Goal: Task Accomplishment & Management: Manage account settings

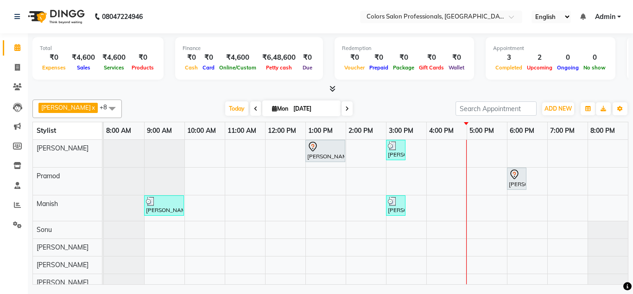
click at [439, 149] on div "[PERSON_NAME], TK01, 01:00 PM-02:00 PM, Hair Treatment - Hair Spa [PERSON_NAME]…" at bounding box center [366, 215] width 524 height 151
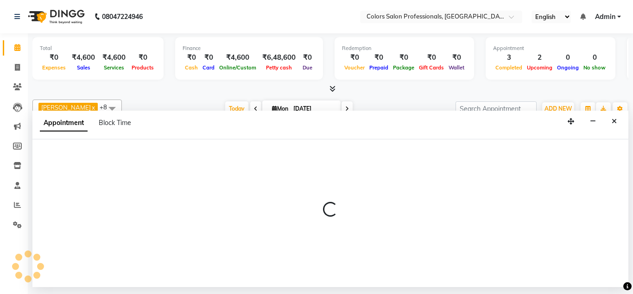
select select "60228"
select select "tentative"
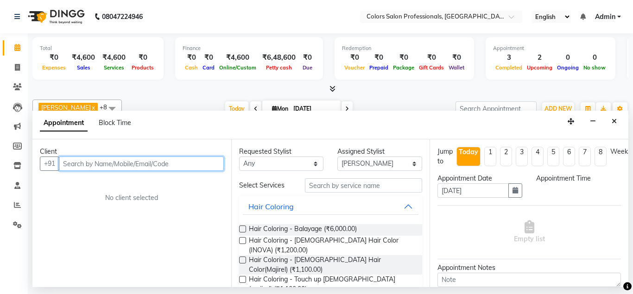
select select "960"
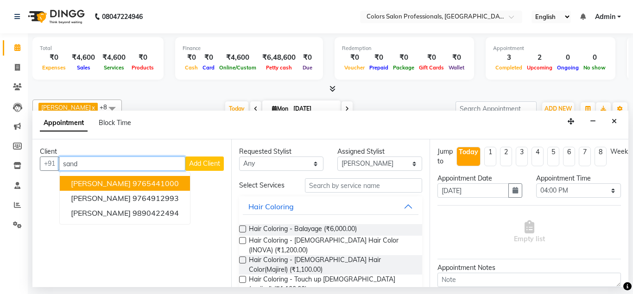
click at [169, 180] on ngb-highlight "9765441000" at bounding box center [155, 183] width 46 height 9
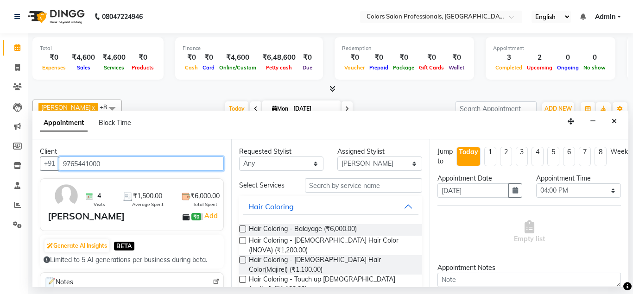
type input "9765441000"
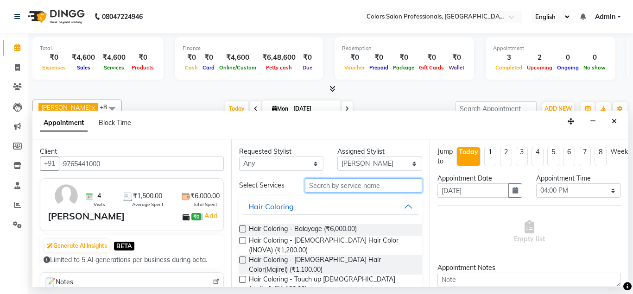
click at [335, 185] on input "text" at bounding box center [364, 185] width 118 height 14
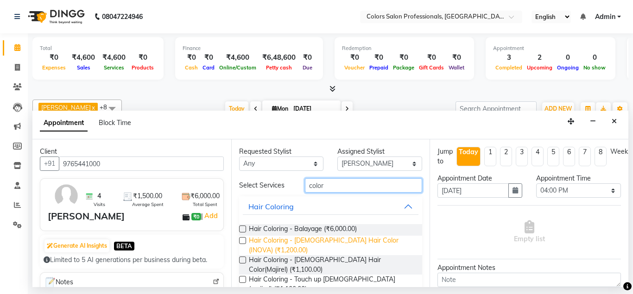
type input "color"
click at [375, 243] on span "Hair Coloring - [DEMOGRAPHIC_DATA] Hair Color (INOVA) (₹1,200.00)" at bounding box center [332, 245] width 166 height 19
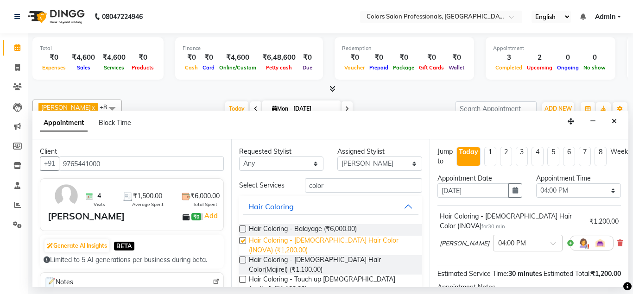
checkbox input "false"
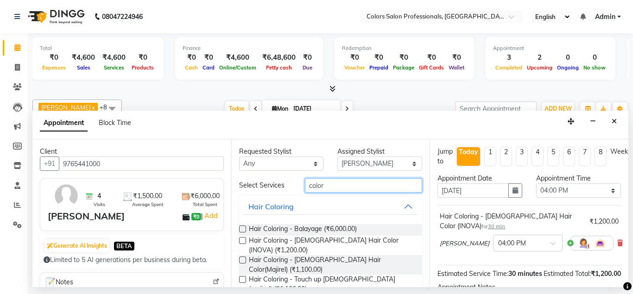
click at [351, 185] on input "color" at bounding box center [364, 185] width 118 height 14
type input "c"
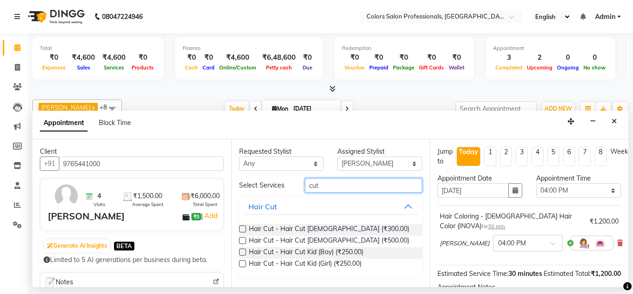
type input "cut"
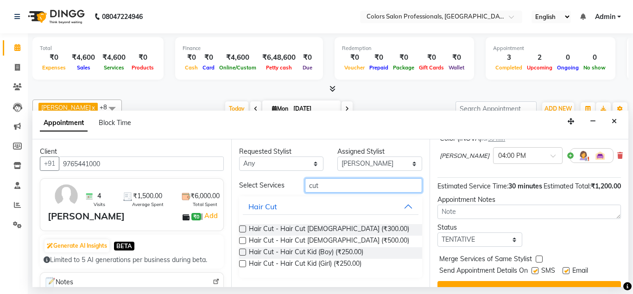
scroll to position [100, 0]
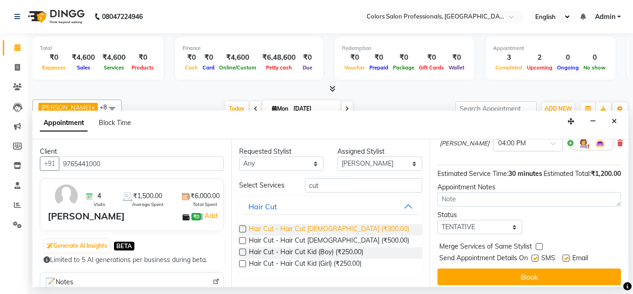
click at [328, 231] on span "Hair Cut - Hair Cut [DEMOGRAPHIC_DATA] (₹300.00)" at bounding box center [329, 230] width 160 height 12
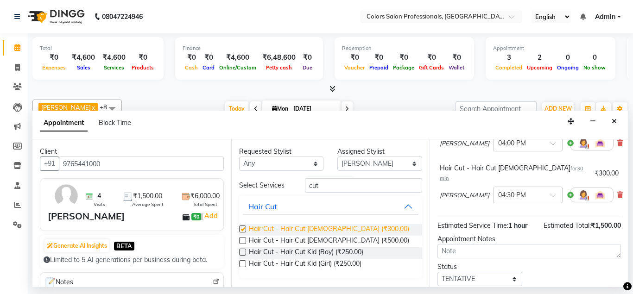
checkbox input "false"
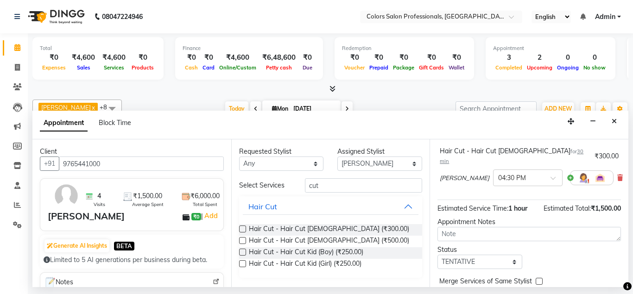
scroll to position [138, 0]
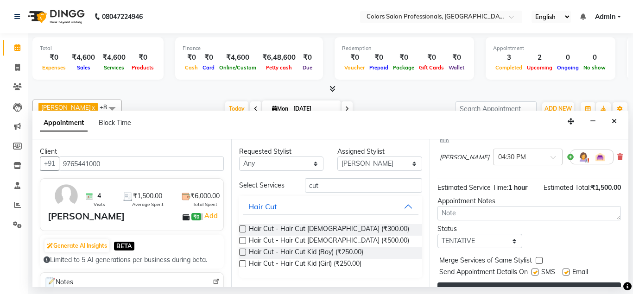
click at [532, 282] on button "Book" at bounding box center [528, 290] width 183 height 17
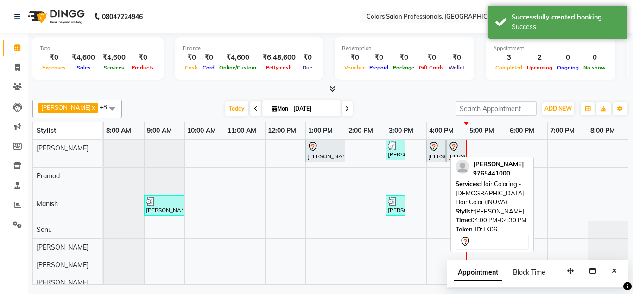
click at [438, 154] on div "[PERSON_NAME], TK06, 04:00 PM-04:30 PM, Hair Coloring - [DEMOGRAPHIC_DATA] Hair…" at bounding box center [436, 150] width 18 height 19
select select "7"
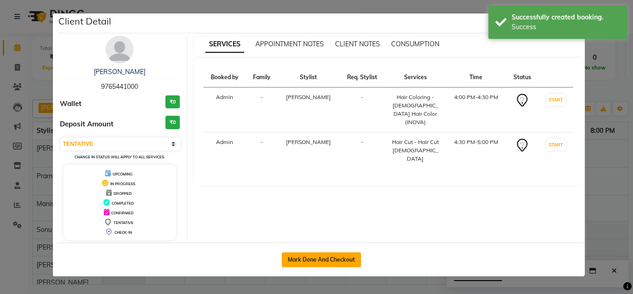
click at [340, 265] on button "Mark Done And Checkout" at bounding box center [321, 259] width 79 height 15
select select "service"
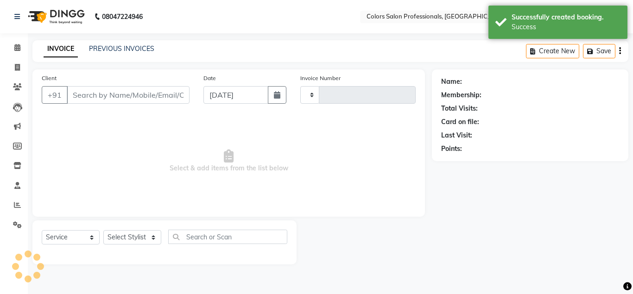
type input "0746"
select select "7161"
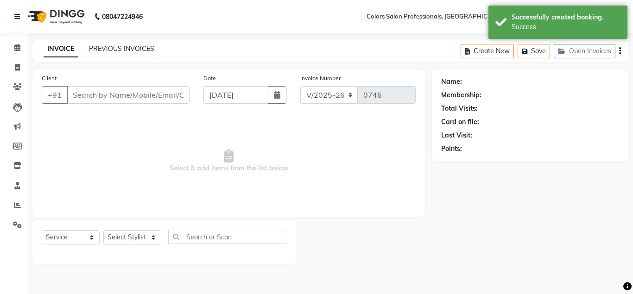
type input "9765441000"
select select "60228"
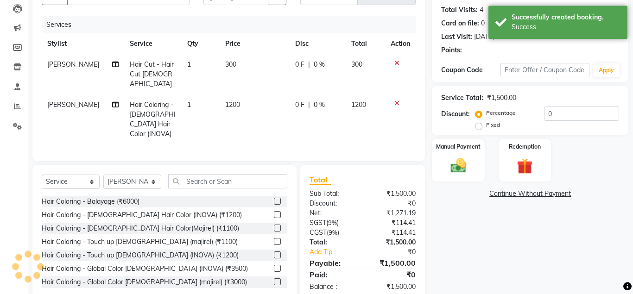
scroll to position [100, 0]
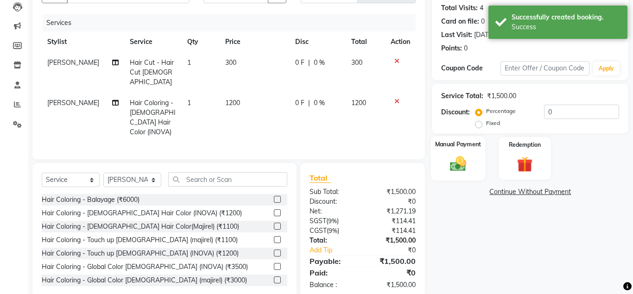
click at [461, 165] on img at bounding box center [458, 163] width 26 height 19
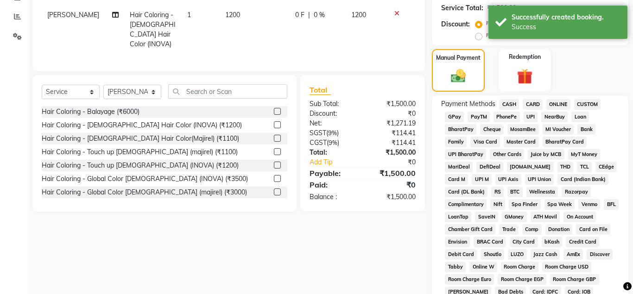
scroll to position [195, 0]
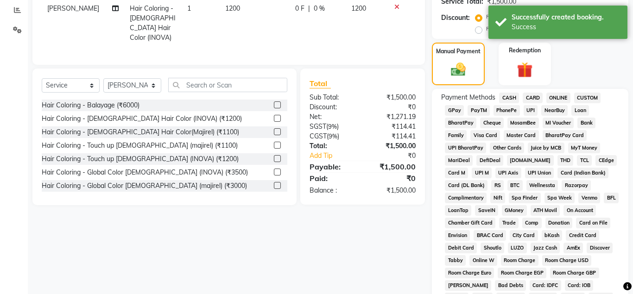
click at [507, 97] on span "CASH" at bounding box center [509, 98] width 20 height 11
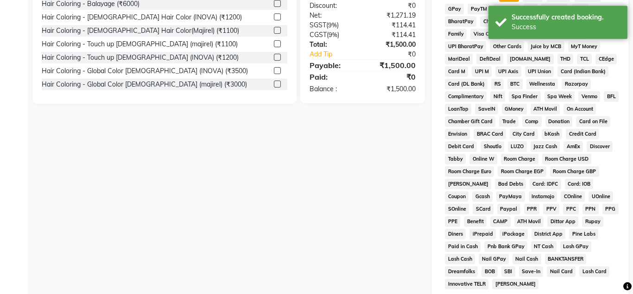
scroll to position [402, 0]
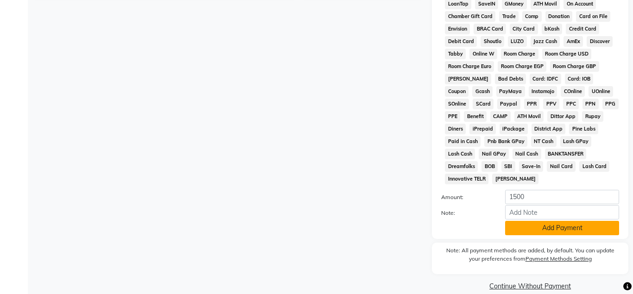
click at [527, 221] on button "Add Payment" at bounding box center [562, 228] width 114 height 14
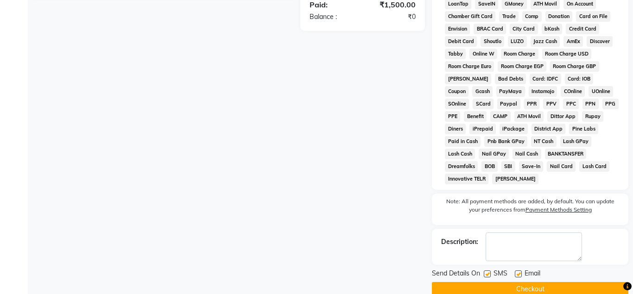
scroll to position [405, 0]
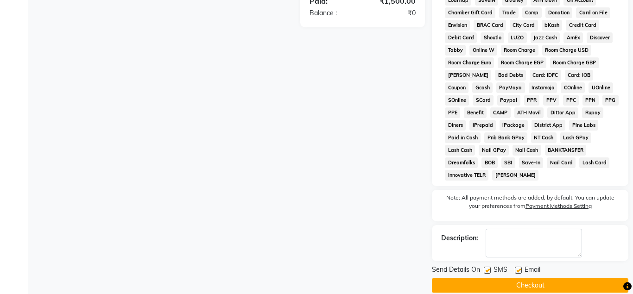
click at [516, 278] on button "Checkout" at bounding box center [530, 285] width 196 height 14
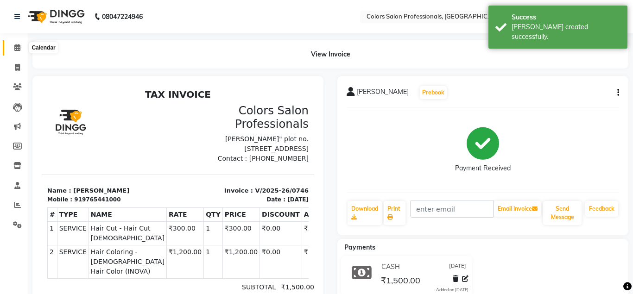
click at [20, 47] on icon at bounding box center [17, 47] width 6 height 7
